Goal: Register for event/course

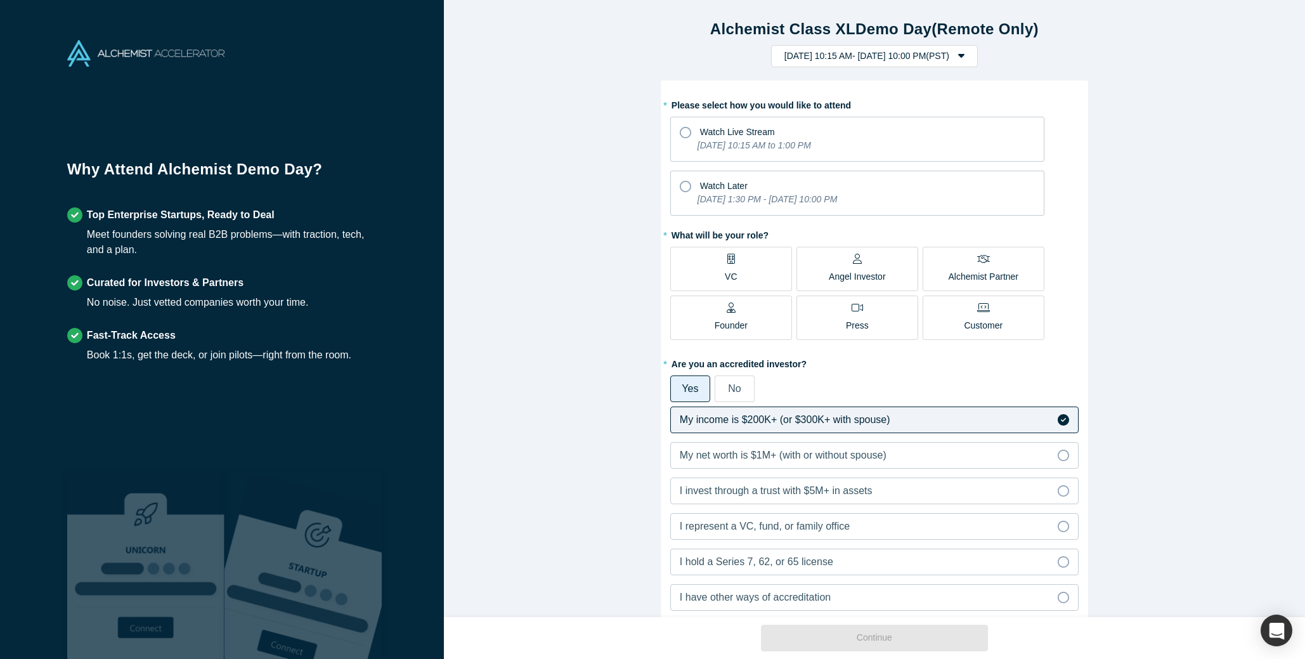
click at [856, 261] on icon at bounding box center [857, 259] width 9 height 10
click at [0, 0] on input "Angel Investor" at bounding box center [0, 0] width 0 height 0
click at [684, 186] on icon at bounding box center [685, 186] width 11 height 11
click at [0, 0] on input "Watch Later Tuesday, September 30, 2025 1:30 PM - Monday, October 6, 2025 10:00…" at bounding box center [0, 0] width 0 height 0
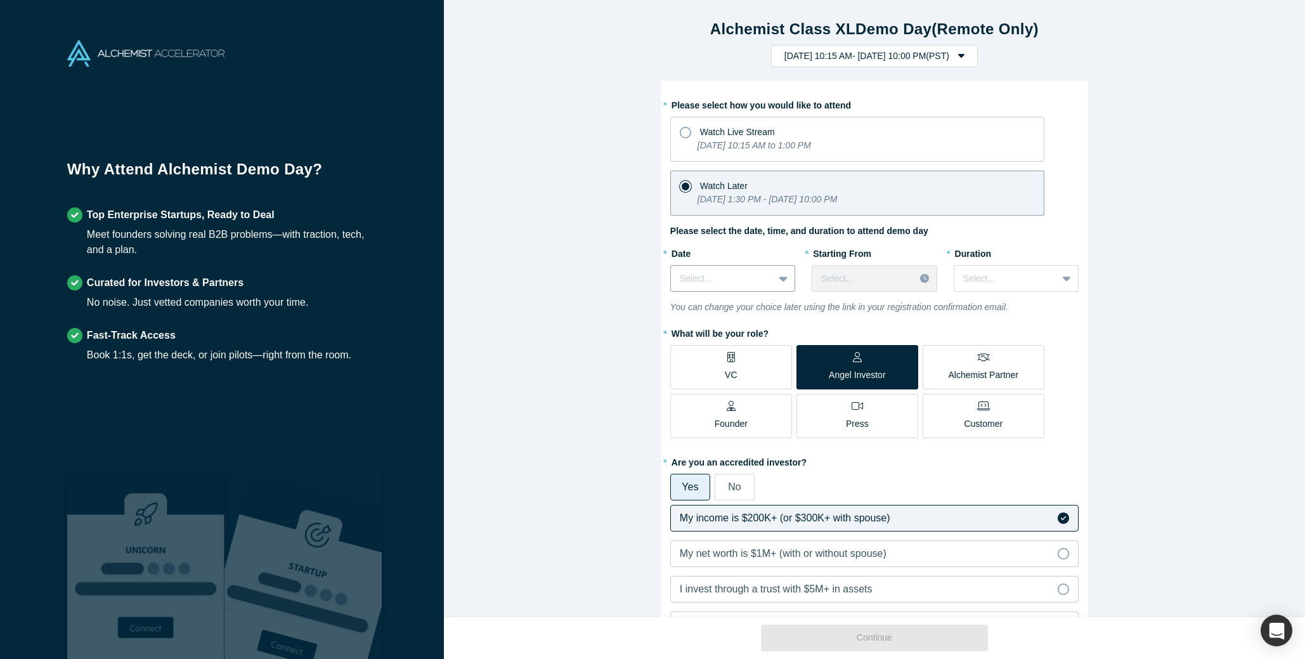
click at [782, 281] on icon at bounding box center [783, 278] width 8 height 13
click at [702, 335] on div "Wed, Oct 1, 2025" at bounding box center [732, 333] width 125 height 23
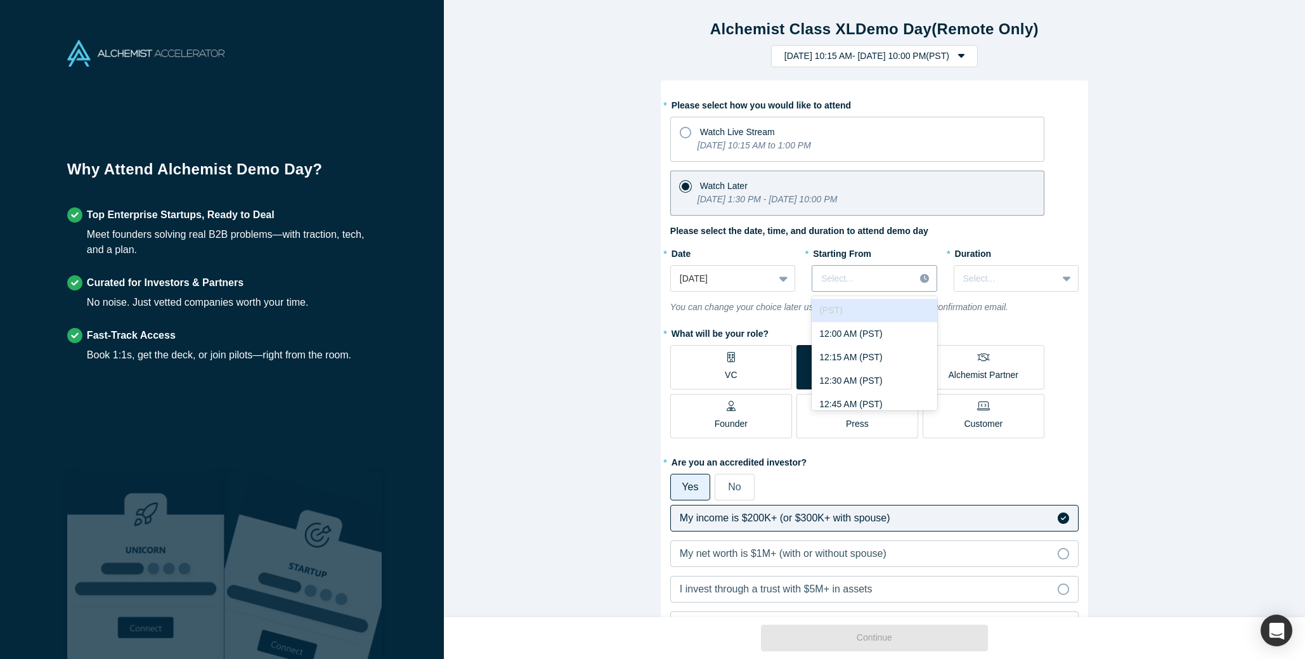
click at [884, 272] on div at bounding box center [863, 279] width 84 height 16
click at [844, 325] on div "12:00 PM (PST)" at bounding box center [873, 321] width 125 height 23
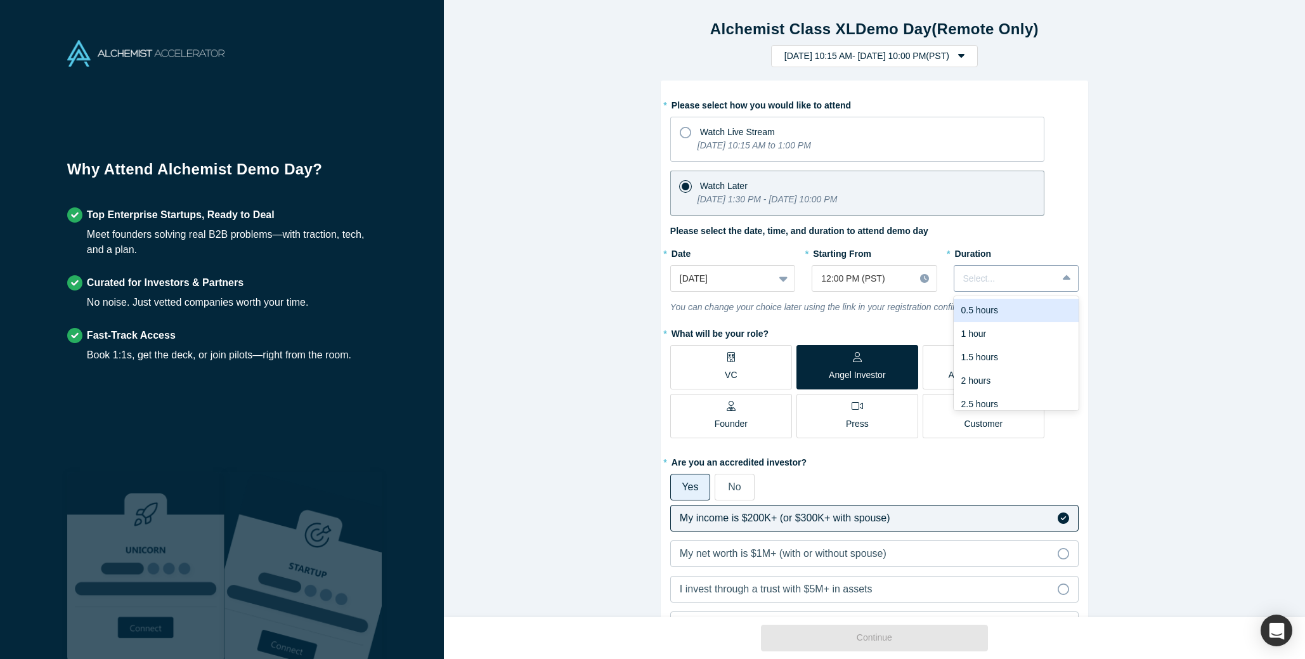
click at [983, 275] on div at bounding box center [1005, 279] width 85 height 16
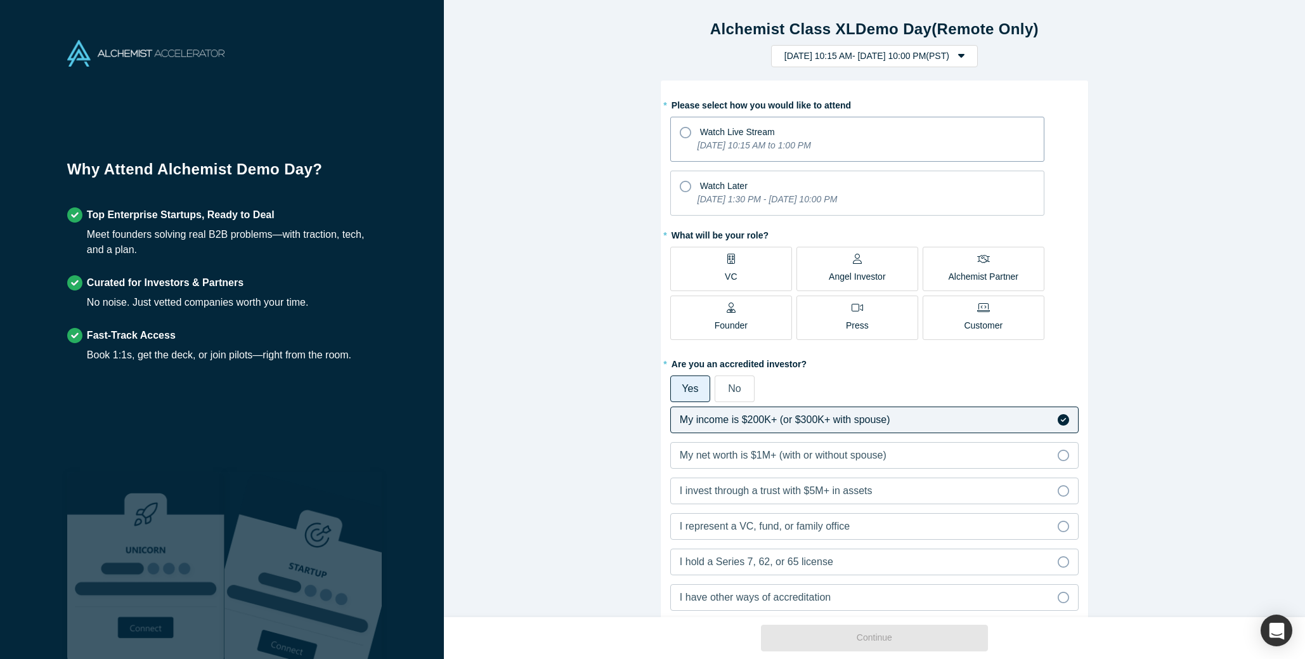
click at [687, 127] on icon at bounding box center [685, 132] width 11 height 11
click at [0, 0] on input "Watch Live Stream [DATE] 10:15 AM to 1:00 PM" at bounding box center [0, 0] width 0 height 0
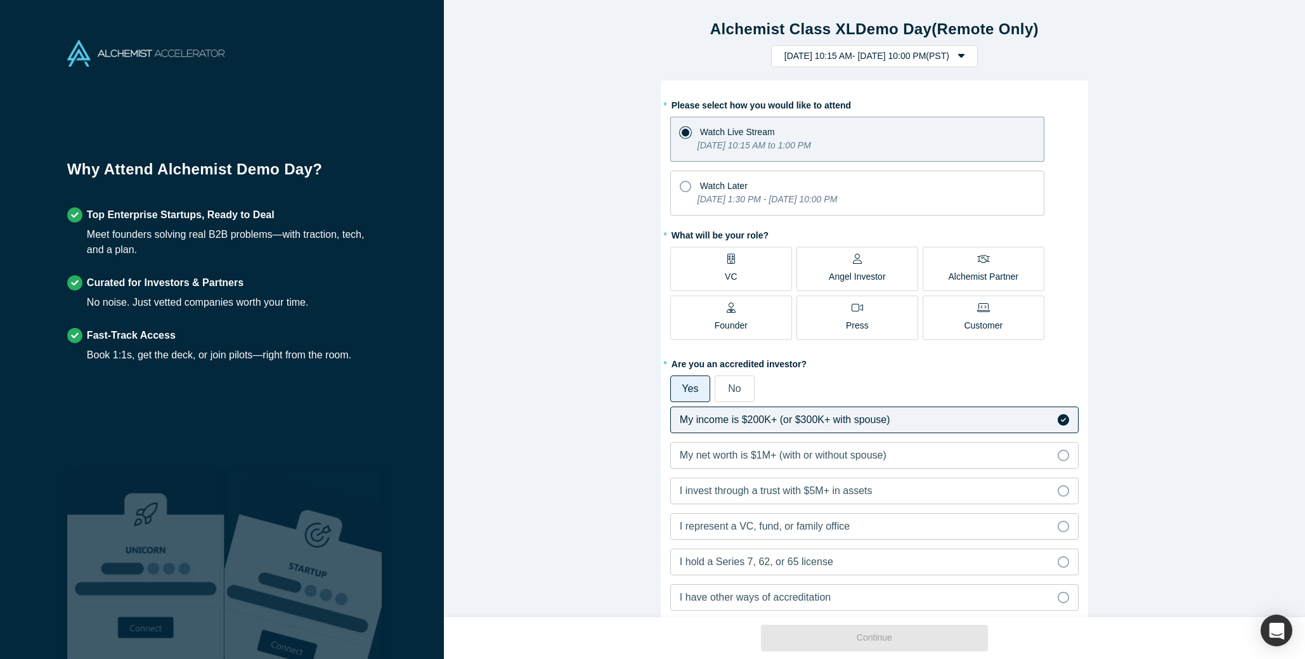
click at [844, 266] on div "Angel Investor" at bounding box center [857, 269] width 57 height 30
click at [0, 0] on input "Angel Investor" at bounding box center [0, 0] width 0 height 0
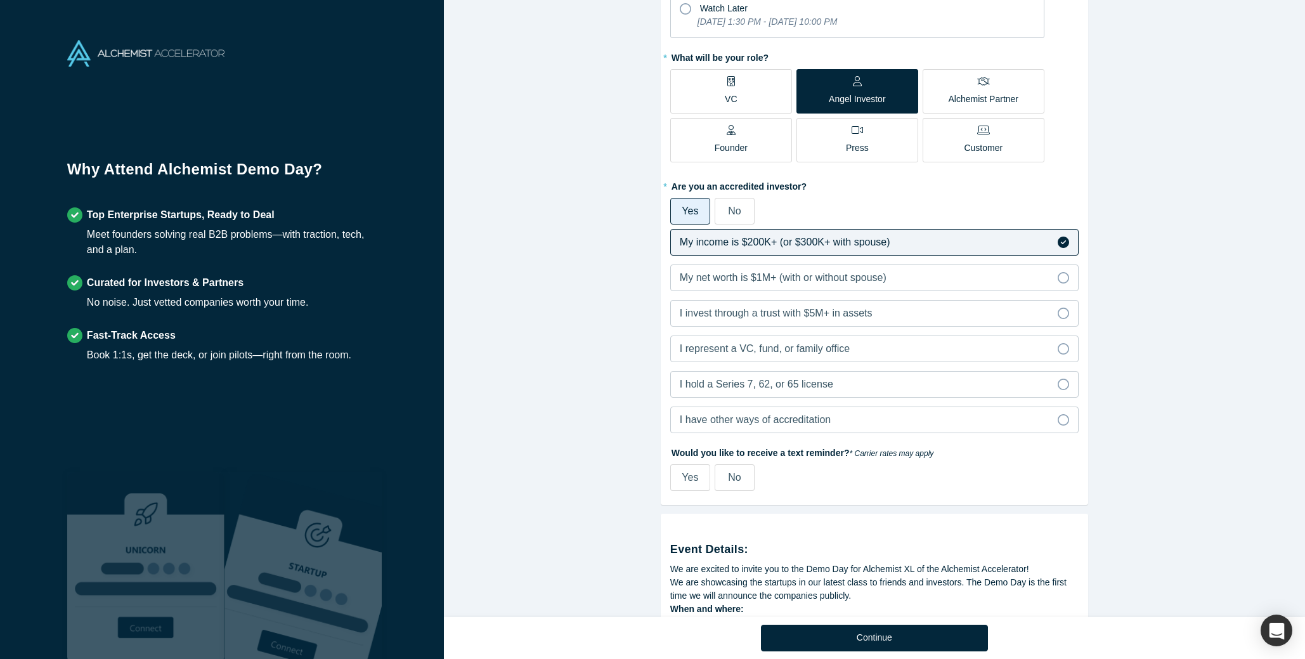
scroll to position [178, 0]
click at [1064, 278] on icon at bounding box center [1062, 276] width 11 height 11
click at [0, 0] on input "My net worth is $1M+ (with or without spouse)" at bounding box center [0, 0] width 0 height 0
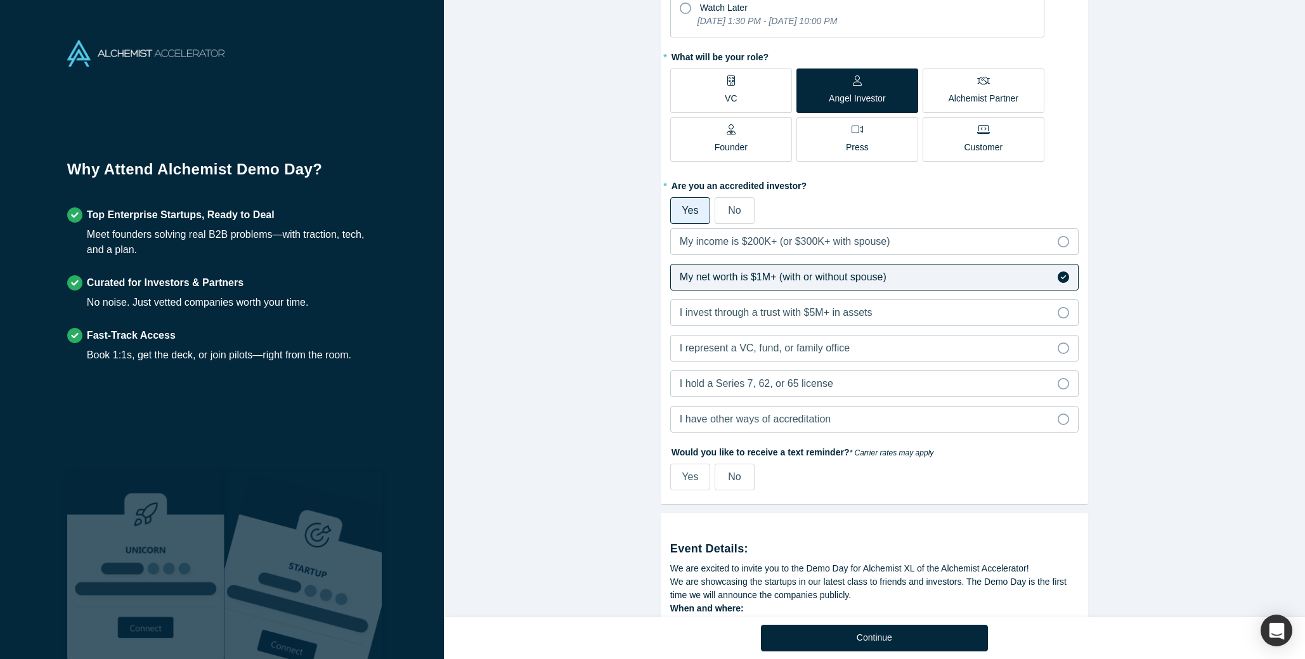
click at [687, 480] on span "Yes" at bounding box center [689, 476] width 16 height 11
click at [0, 0] on input "Yes" at bounding box center [0, 0] width 0 height 0
select select "US"
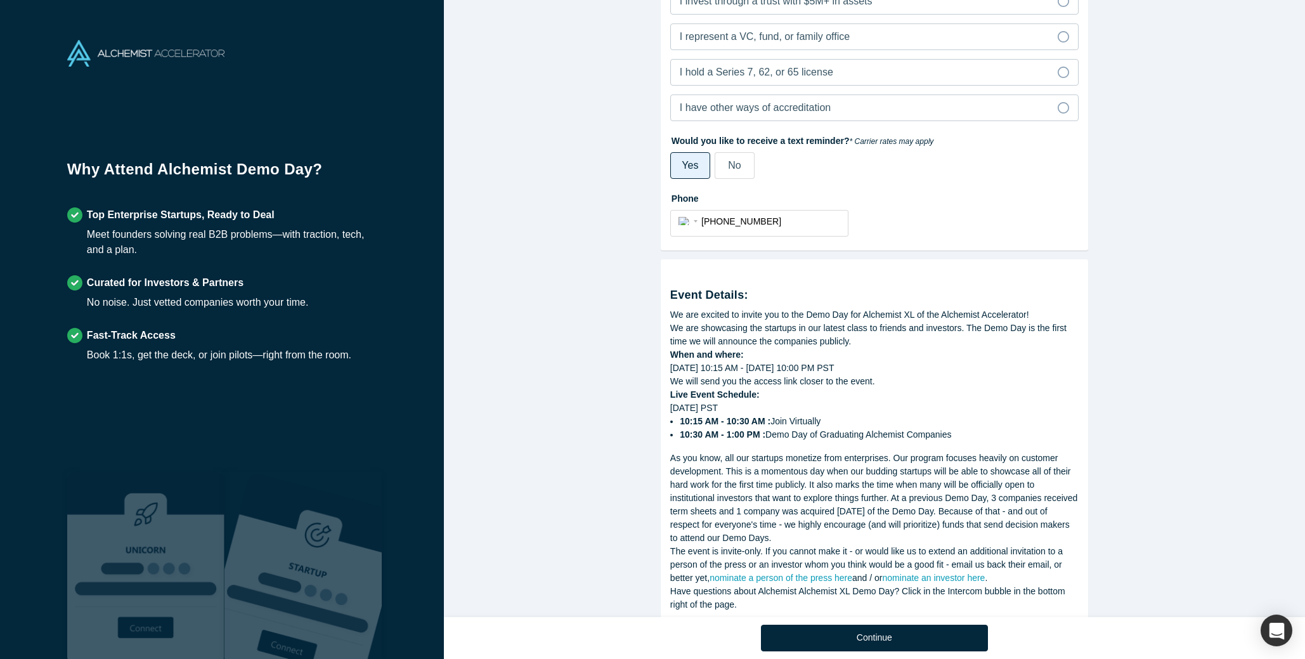
scroll to position [527, 0]
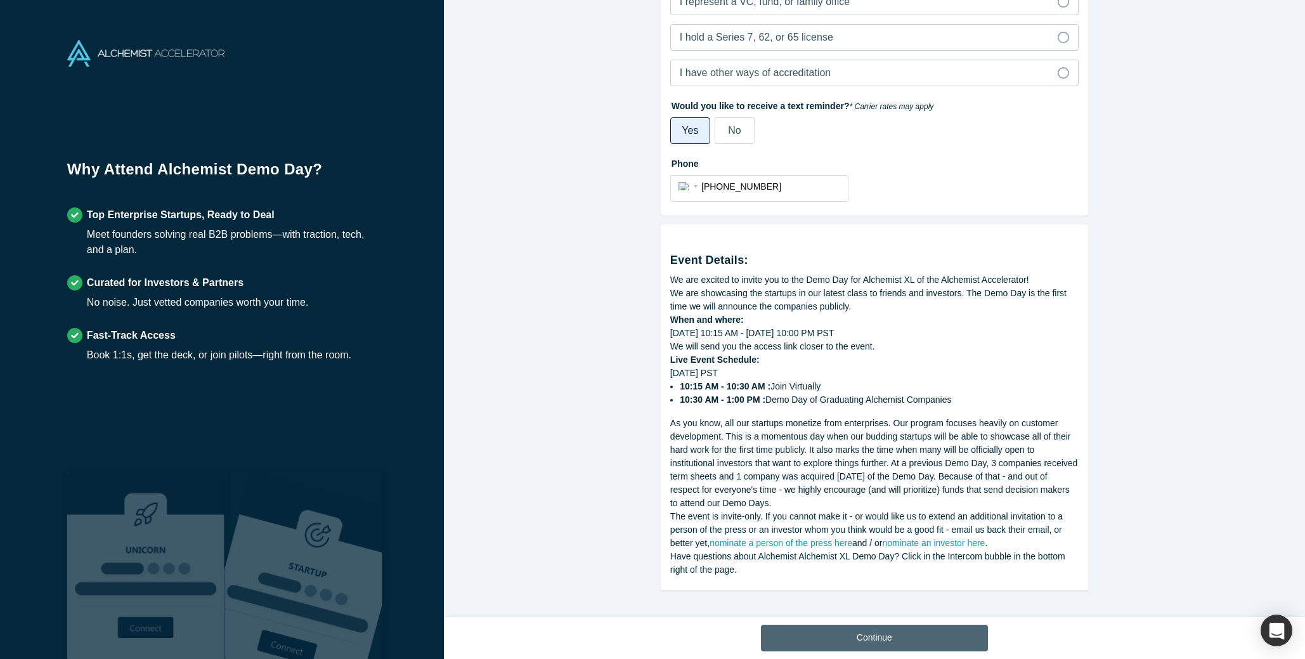
click at [877, 640] on button "Continue" at bounding box center [874, 637] width 227 height 27
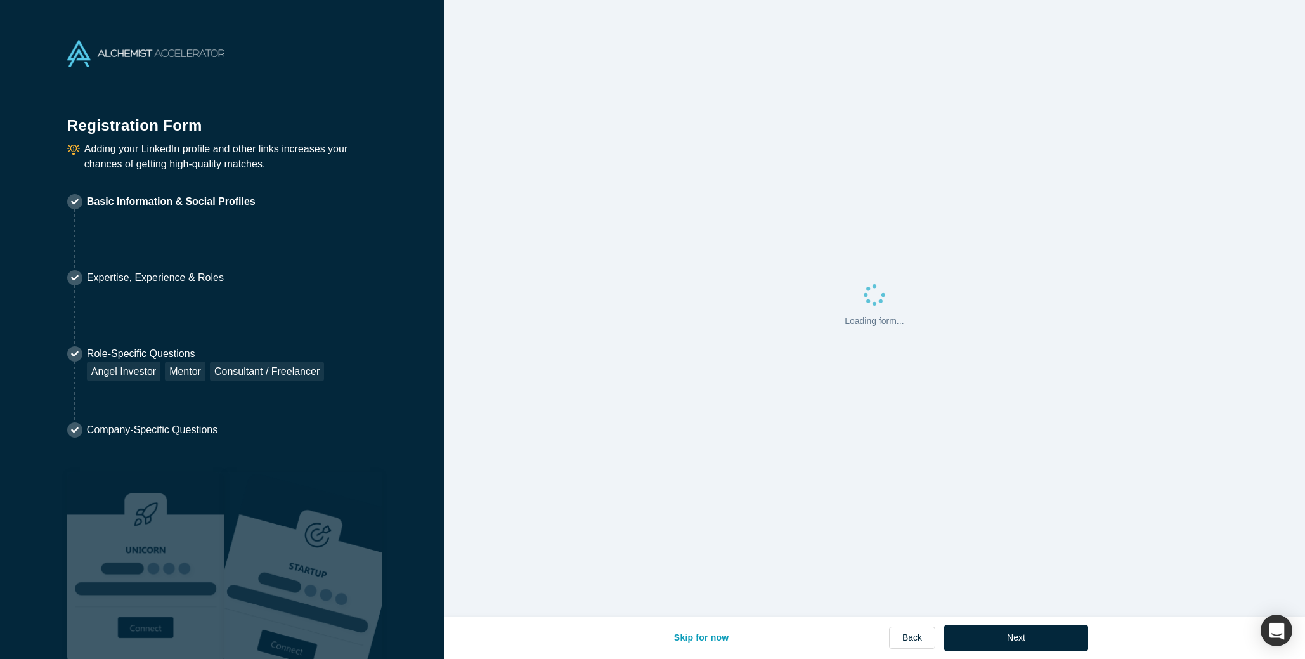
select select "US"
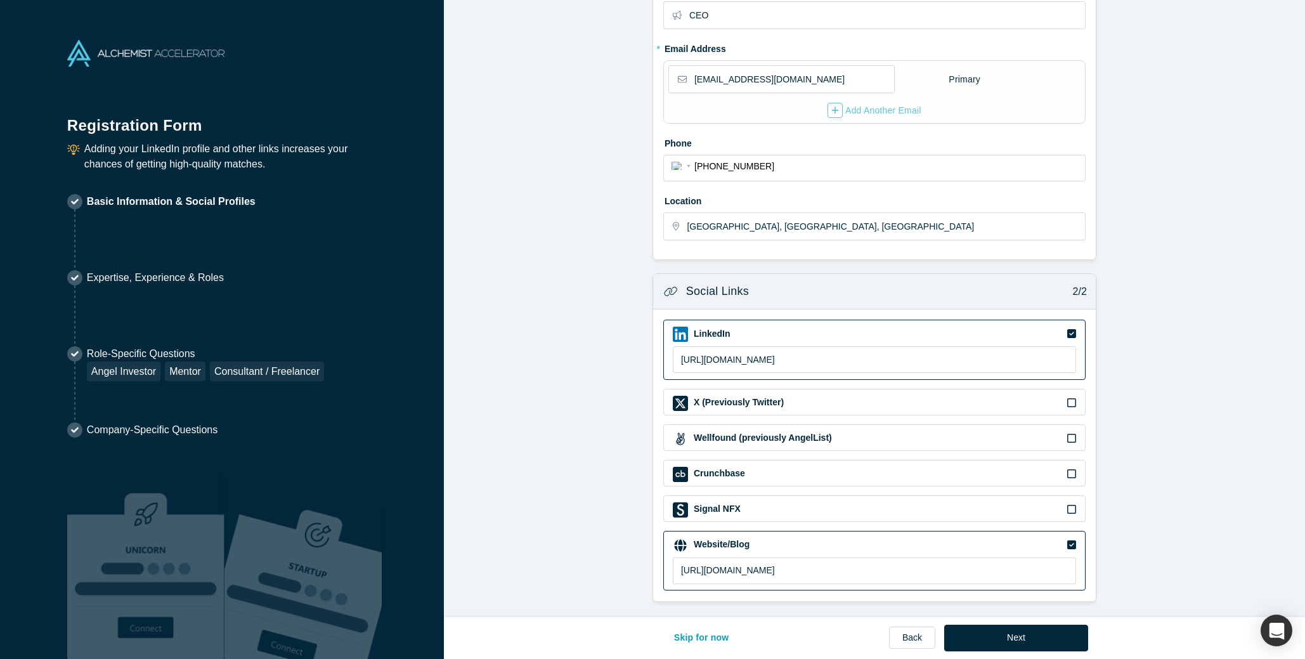
scroll to position [240, 0]
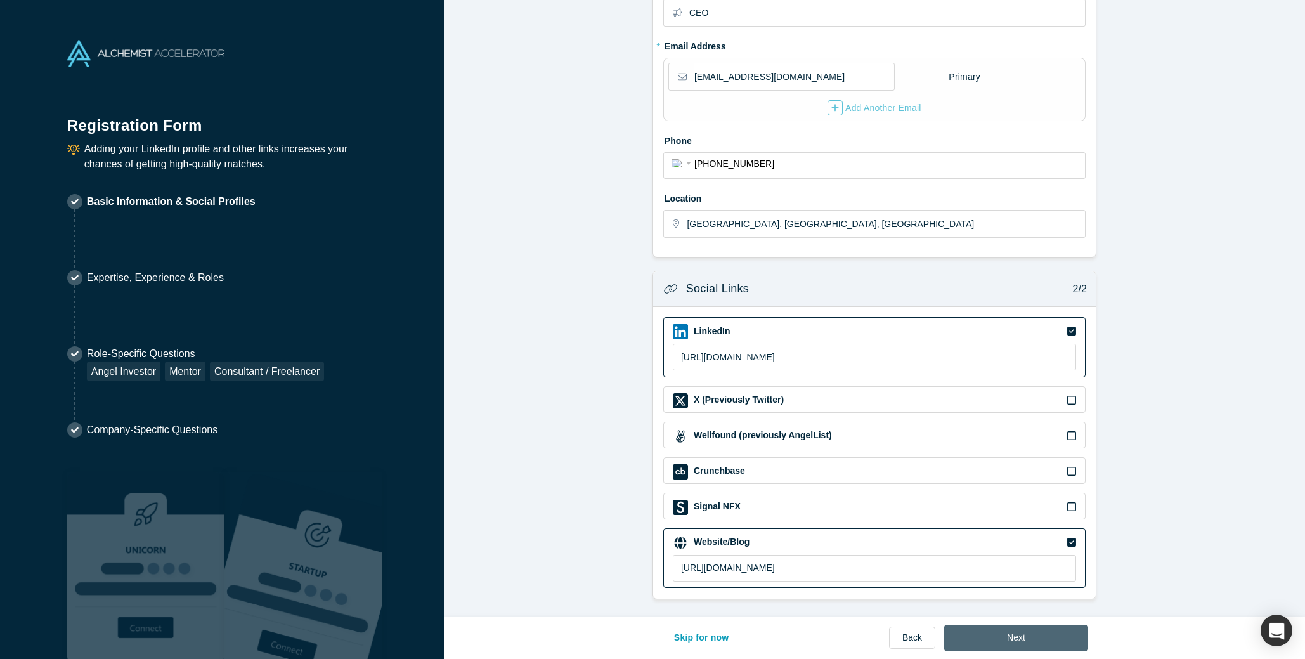
click at [1028, 635] on button "Next" at bounding box center [1016, 637] width 144 height 27
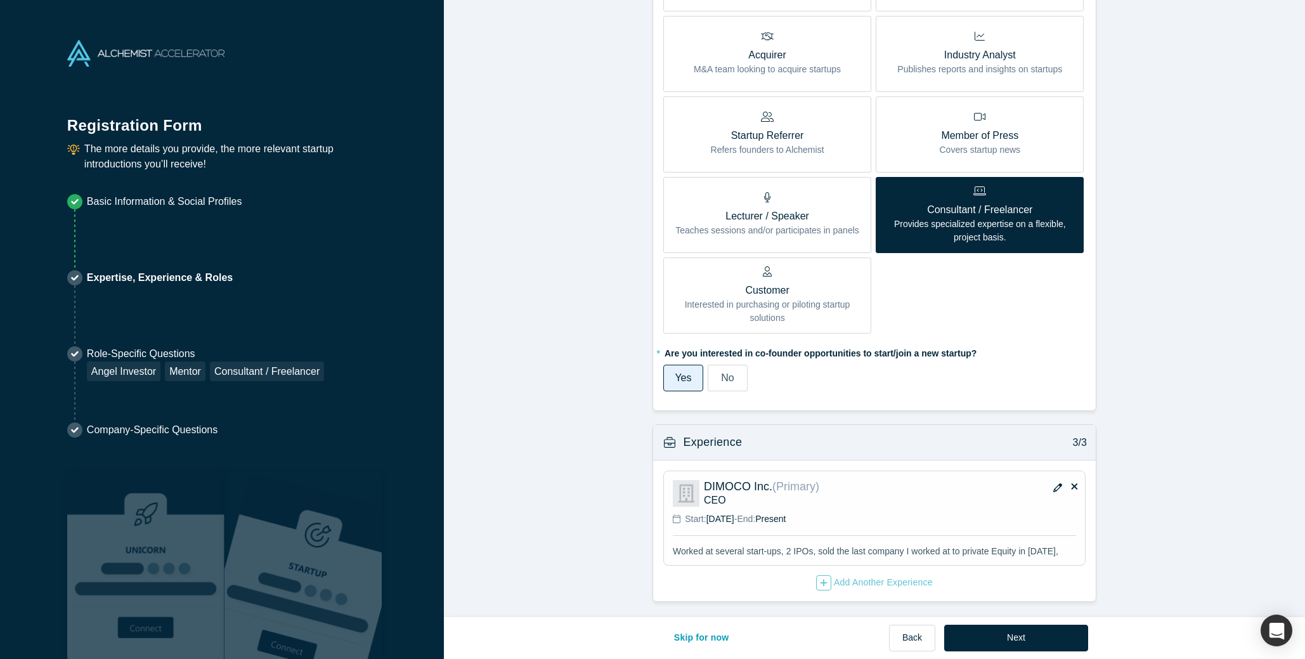
scroll to position [540, 0]
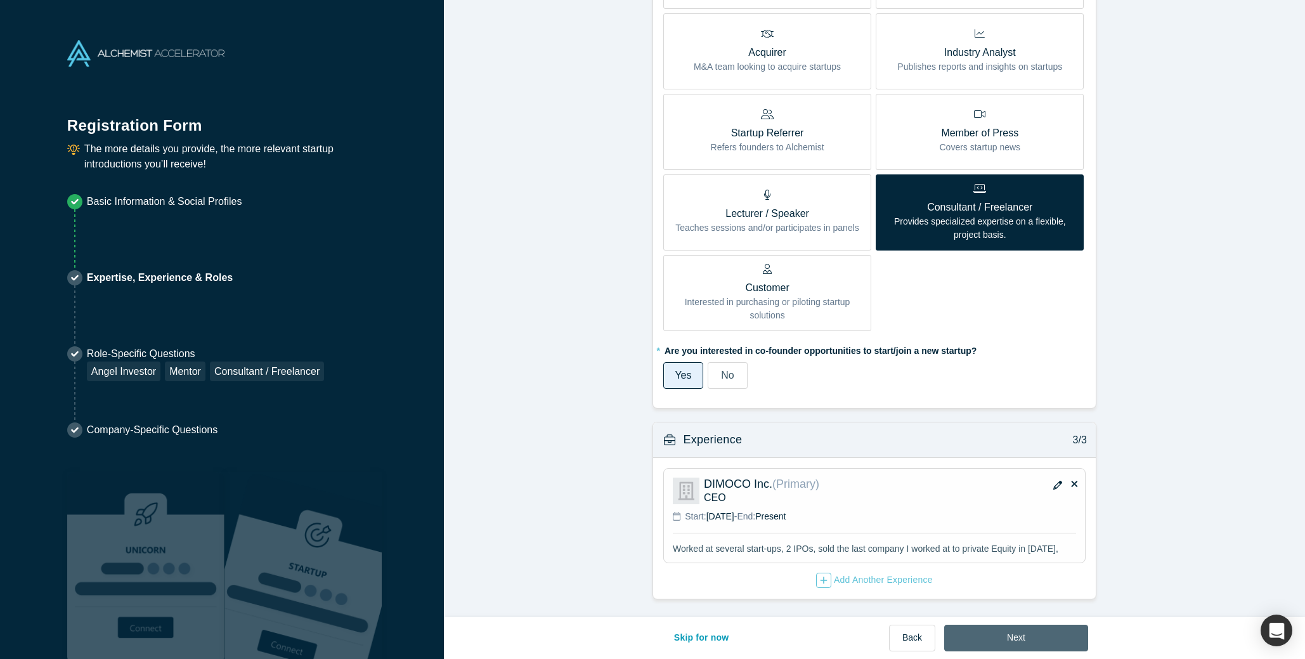
click at [1006, 638] on button "Next" at bounding box center [1016, 637] width 144 height 27
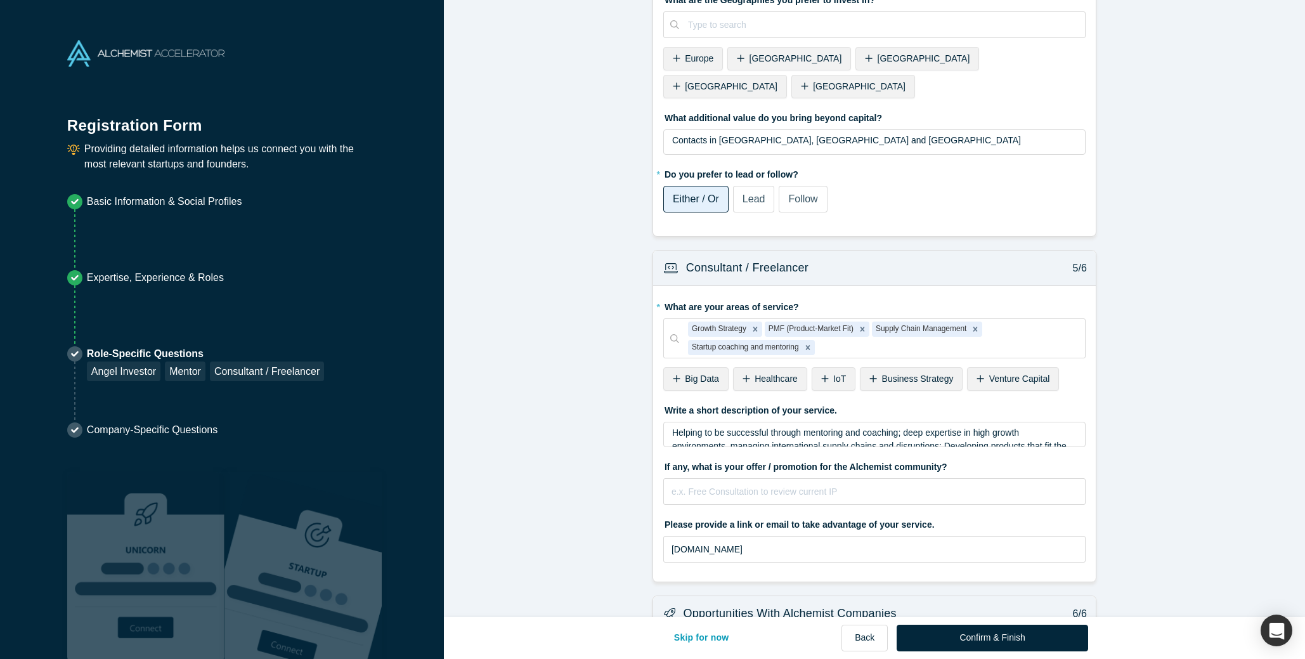
scroll to position [1420, 0]
click at [908, 372] on span "Business Strategy" at bounding box center [918, 377] width 72 height 10
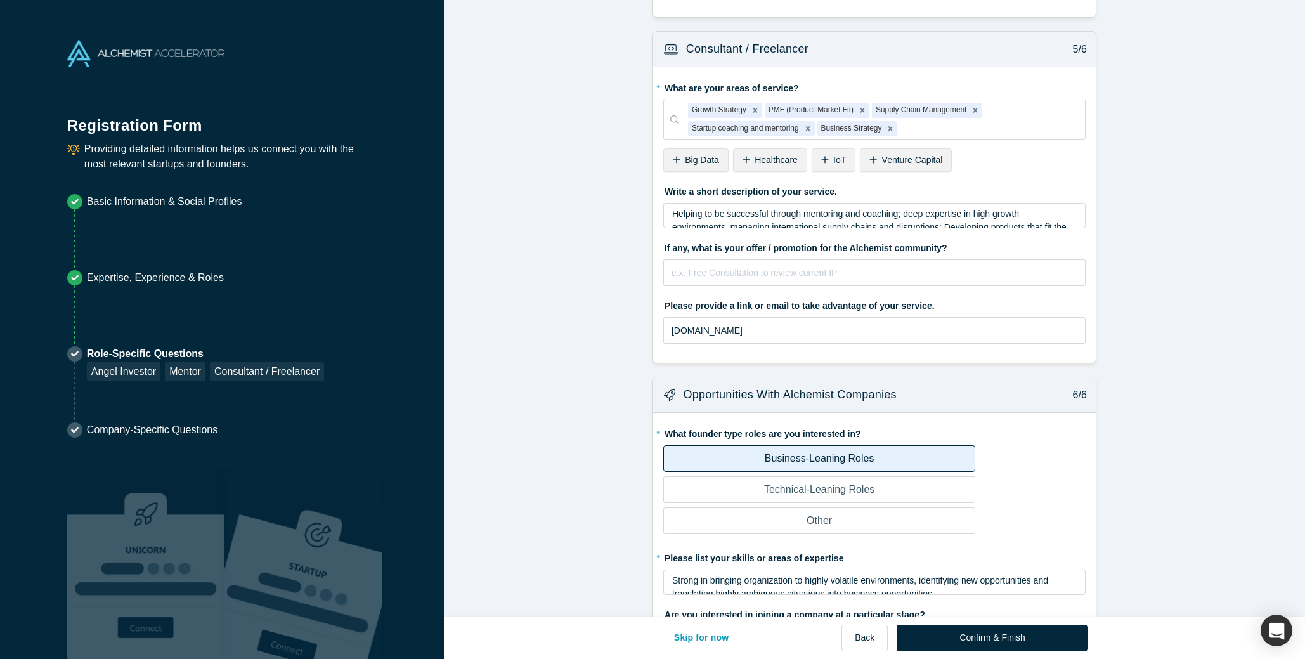
scroll to position [1638, 0]
click at [694, 259] on input "text" at bounding box center [874, 272] width 422 height 27
type input "H"
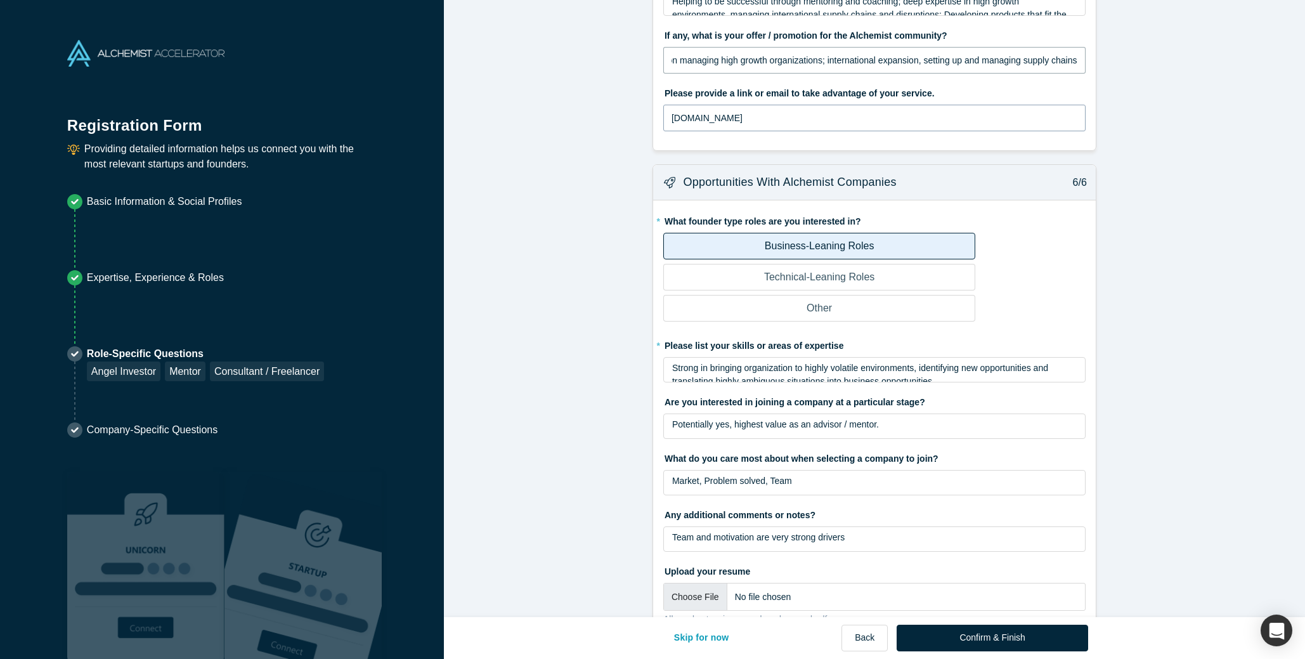
scroll to position [1869, 0]
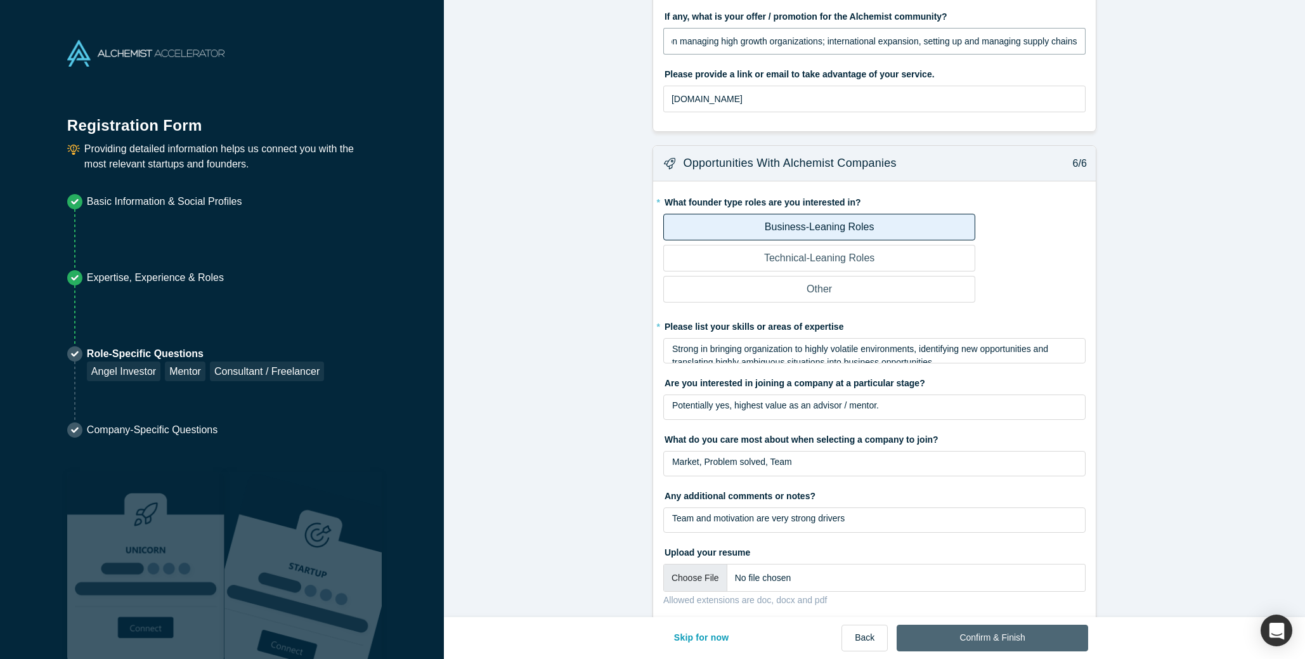
type input "Advisory on managing high growth organizations; international expansion, settin…"
click at [984, 638] on button "Confirm & Finish" at bounding box center [991, 637] width 191 height 27
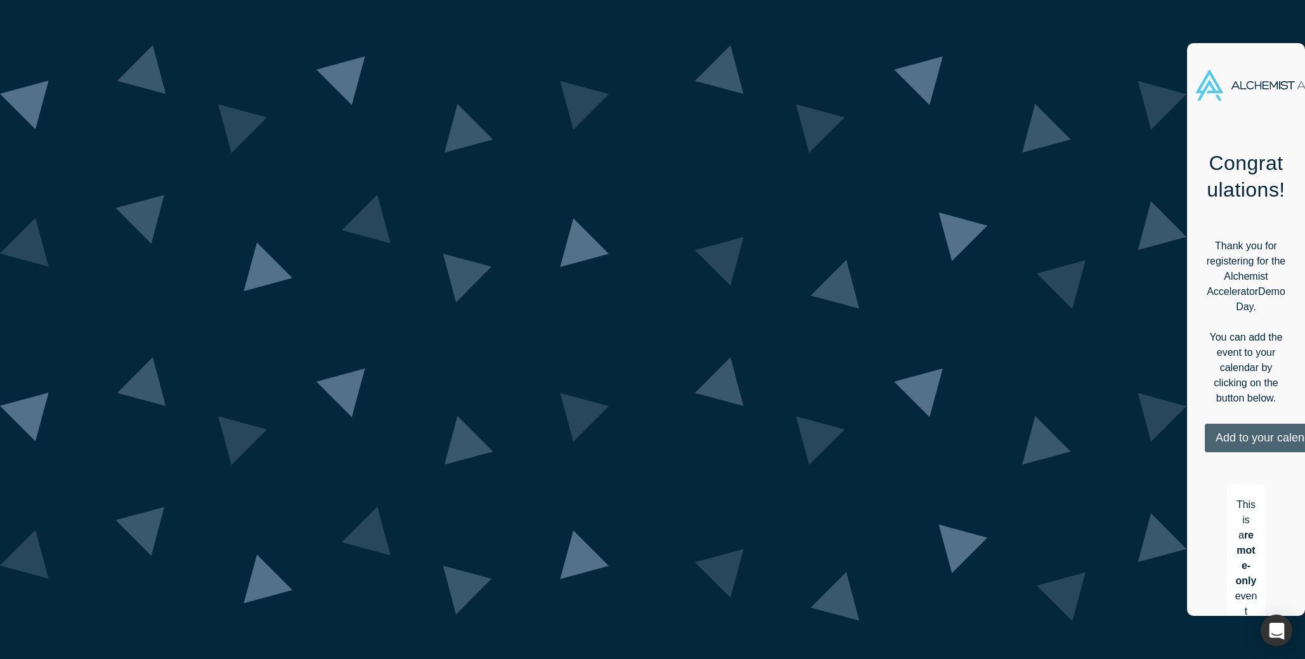
click at [1204, 423] on button "Add to your calendar" at bounding box center [1267, 437] width 127 height 29
click at [1234, 496] on link "Google" at bounding box center [1264, 501] width 61 height 11
